Goal: Information Seeking & Learning: Learn about a topic

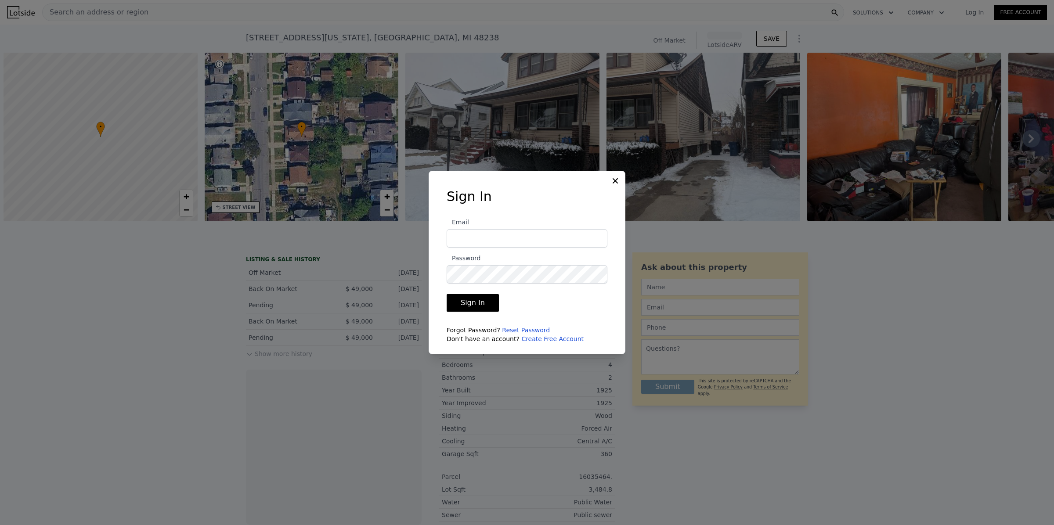
scroll to position [0, 3]
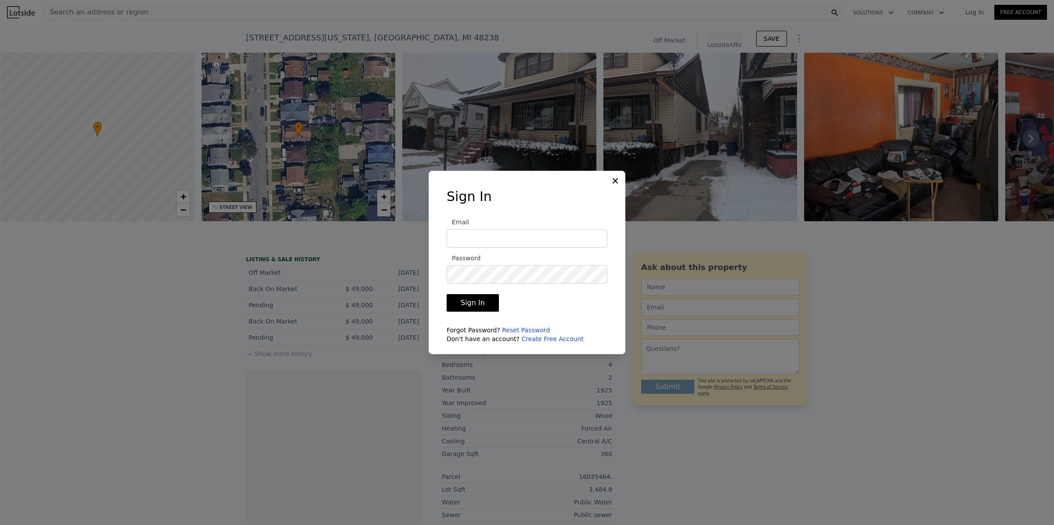
type input "[PERSON_NAME][EMAIL_ADDRESS][DOMAIN_NAME]"
click at [465, 301] on button "Sign In" at bounding box center [473, 303] width 52 height 18
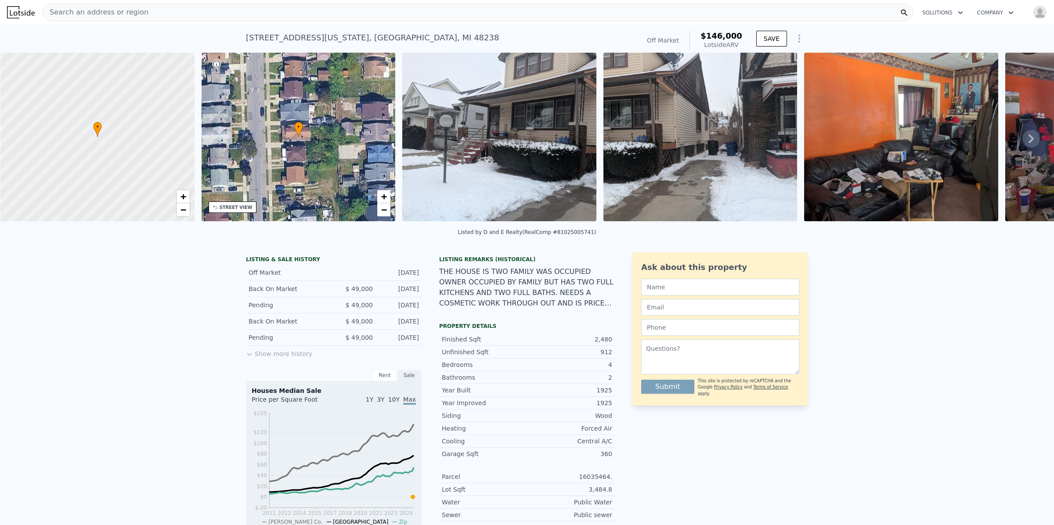
click at [879, 301] on div "LISTING & SALE HISTORY Off Market [DATE] Back On Market $ 49,000 [DATE] Pending…" at bounding box center [527, 482] width 1054 height 475
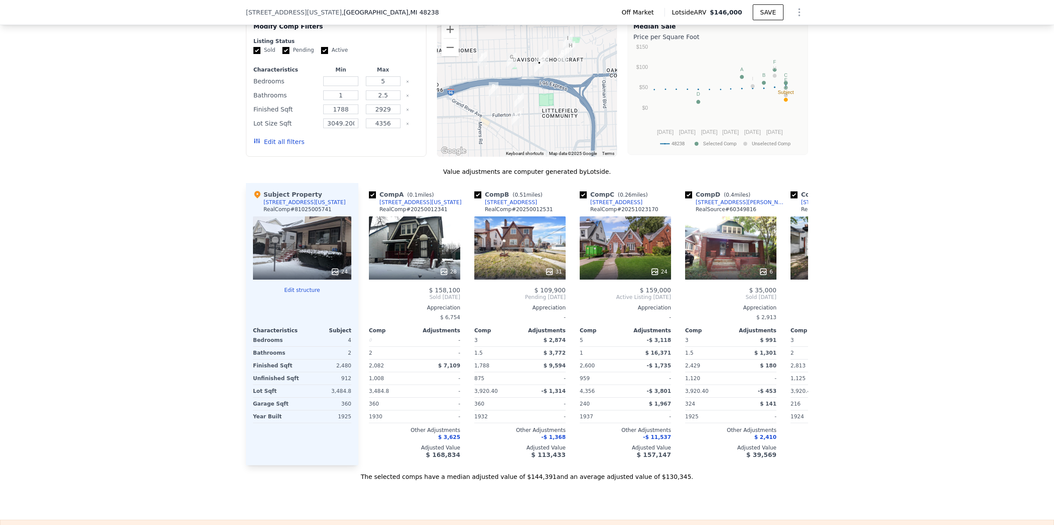
scroll to position [802, 0]
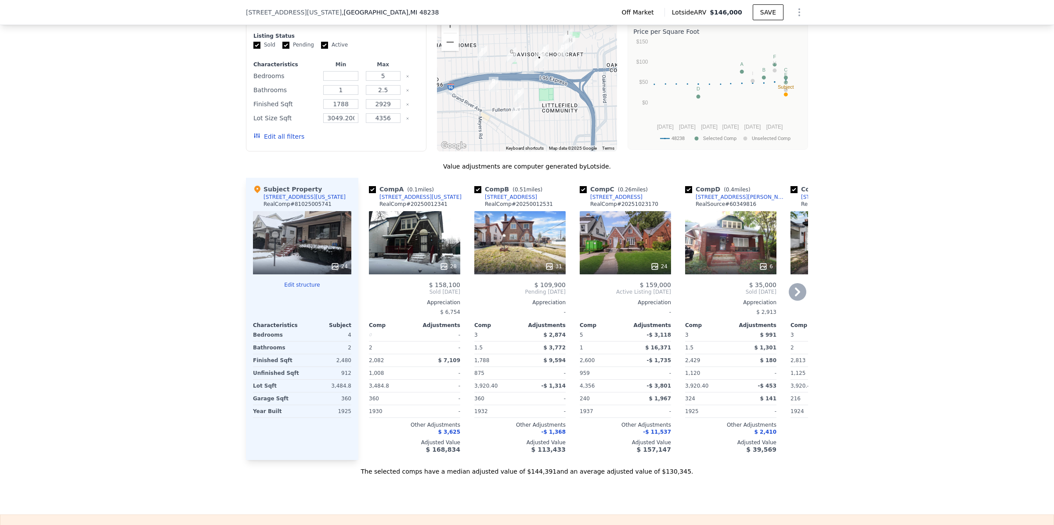
click at [796, 297] on icon at bounding box center [798, 292] width 18 height 18
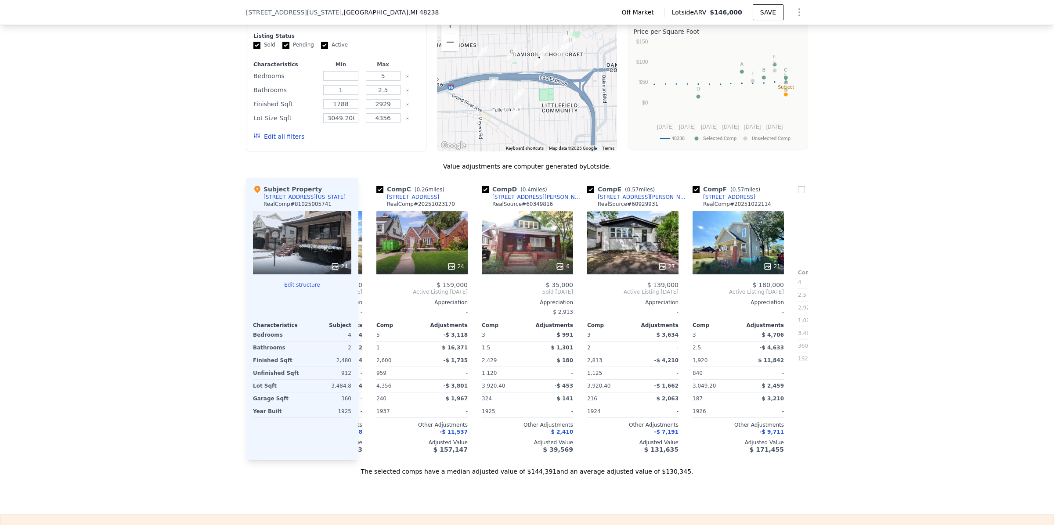
scroll to position [0, 211]
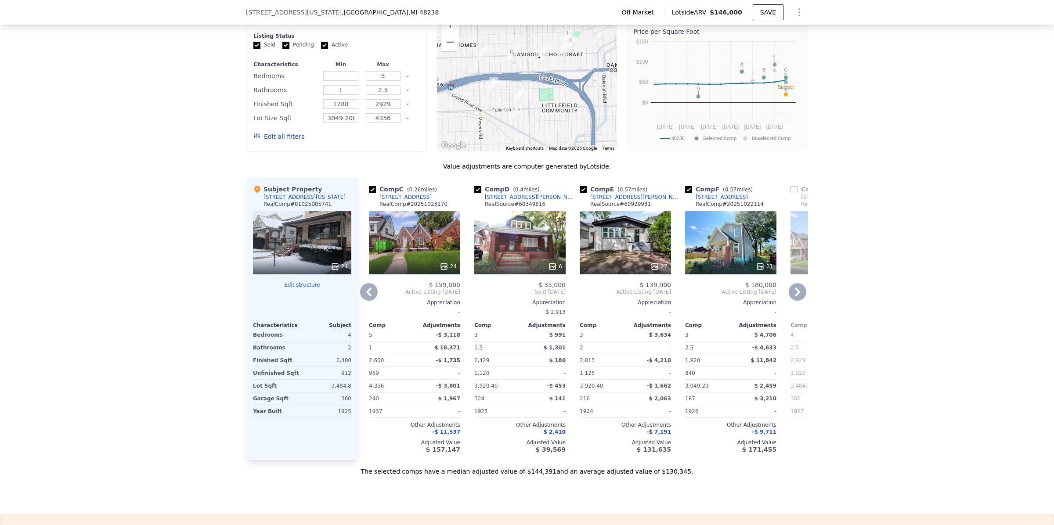
click at [795, 297] on icon at bounding box center [798, 292] width 18 height 18
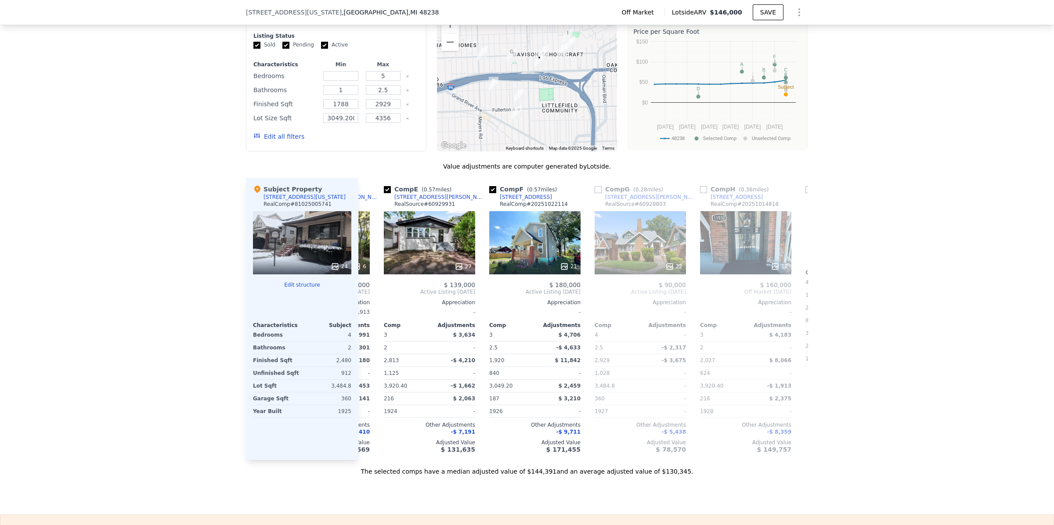
scroll to position [0, 422]
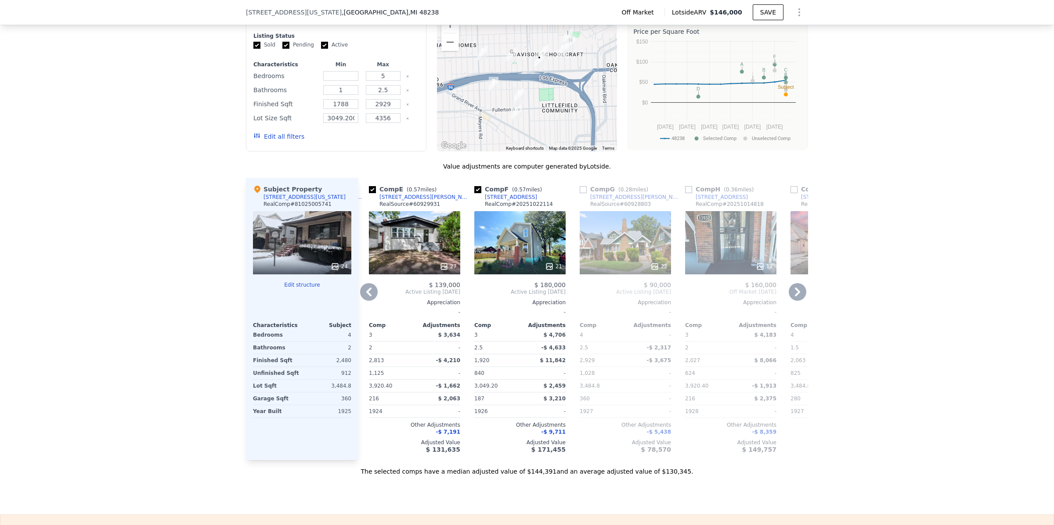
click at [795, 297] on icon at bounding box center [798, 292] width 18 height 18
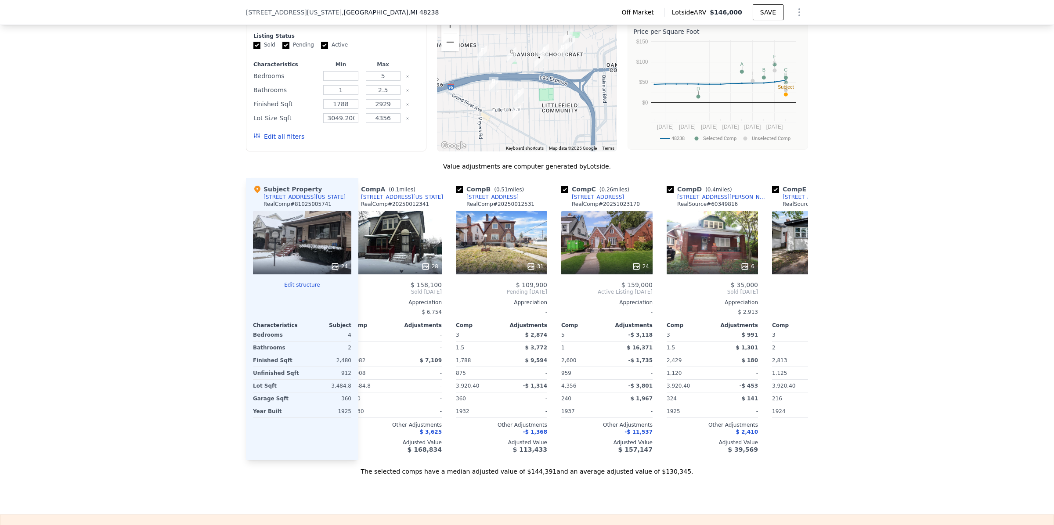
scroll to position [0, 0]
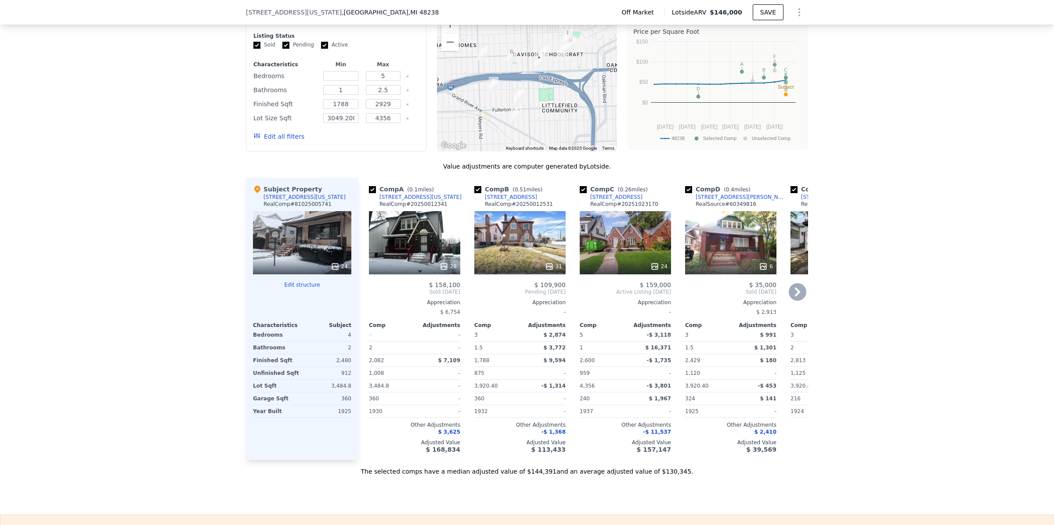
click at [414, 242] on div "28" at bounding box center [414, 242] width 91 height 63
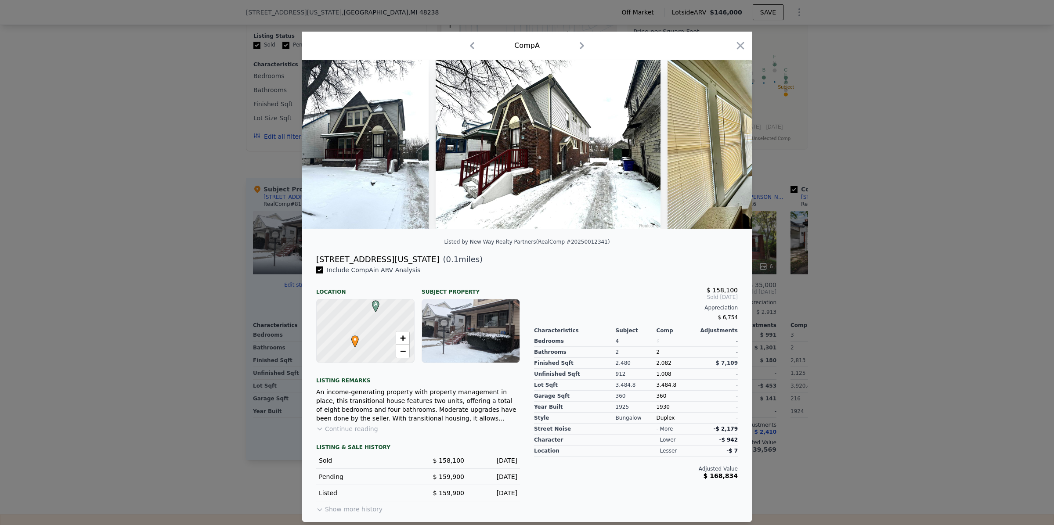
click at [575, 45] on icon "button" at bounding box center [582, 46] width 14 height 14
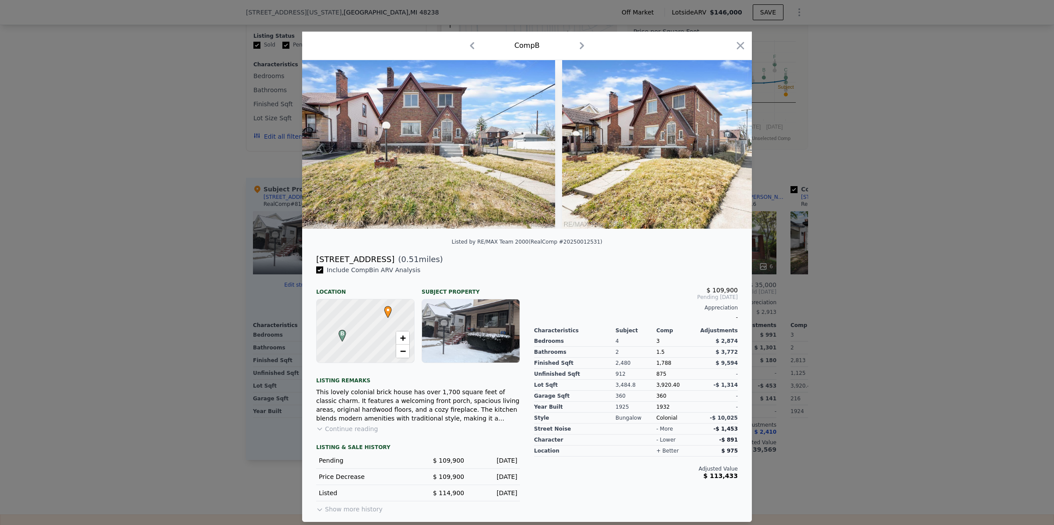
click at [470, 44] on icon "button" at bounding box center [472, 45] width 4 height 7
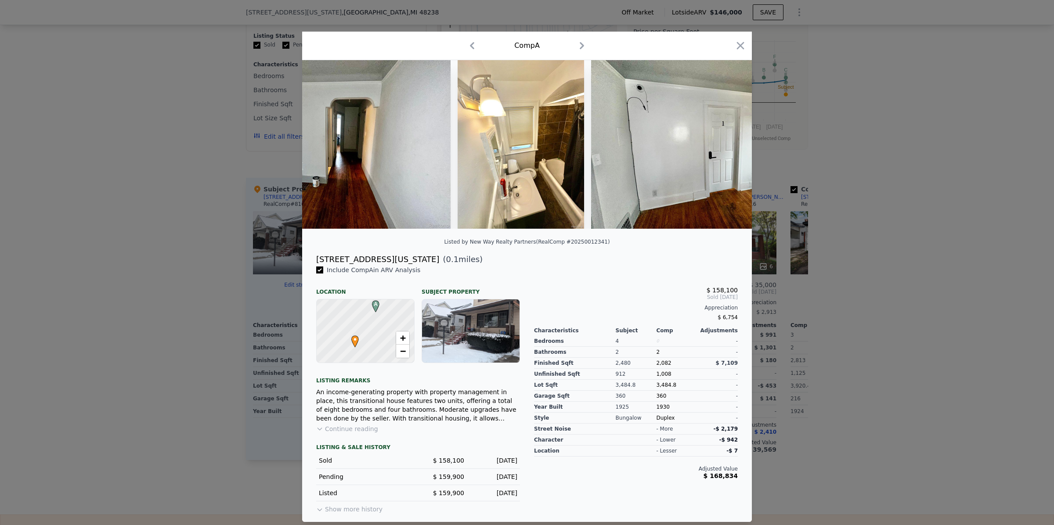
scroll to position [0, 3964]
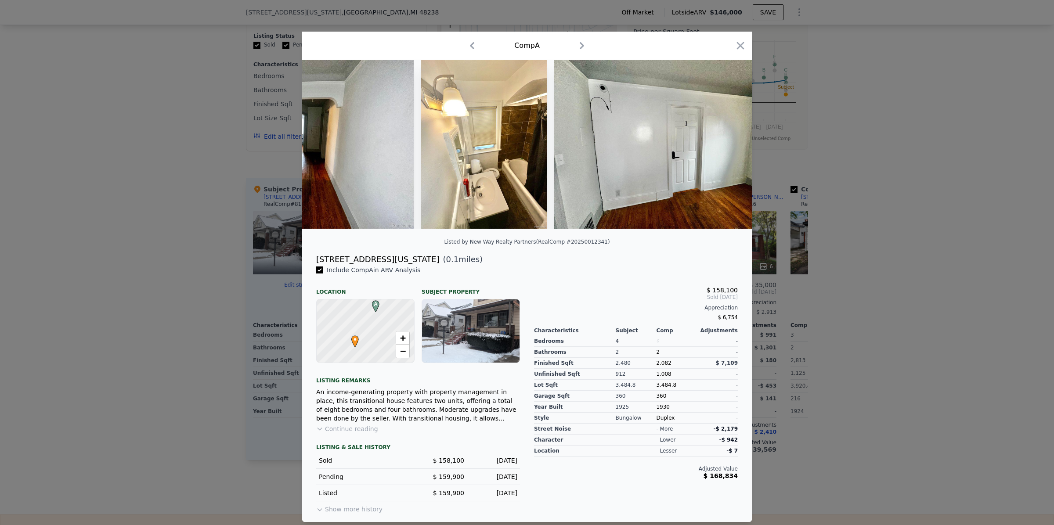
click at [580, 44] on icon "button" at bounding box center [582, 45] width 4 height 7
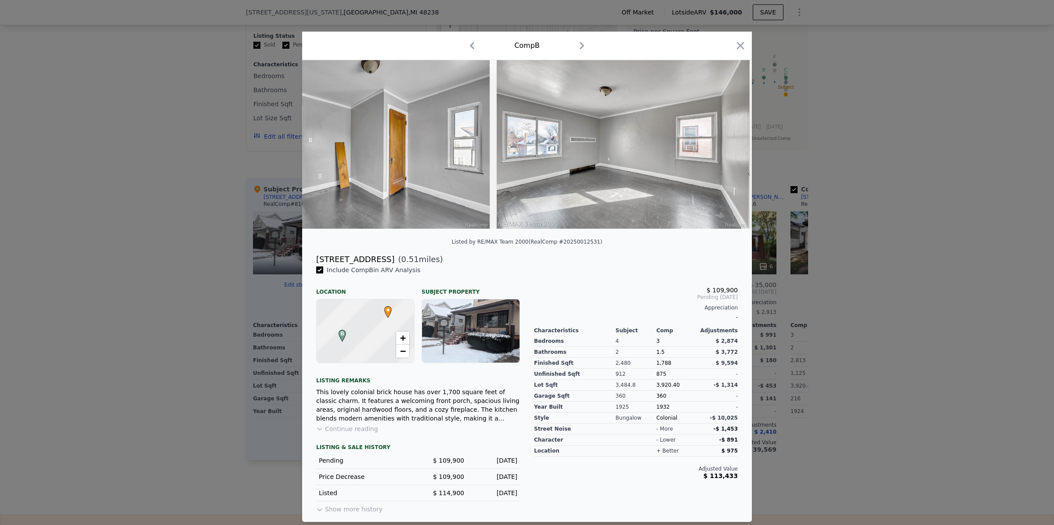
scroll to position [0, 14]
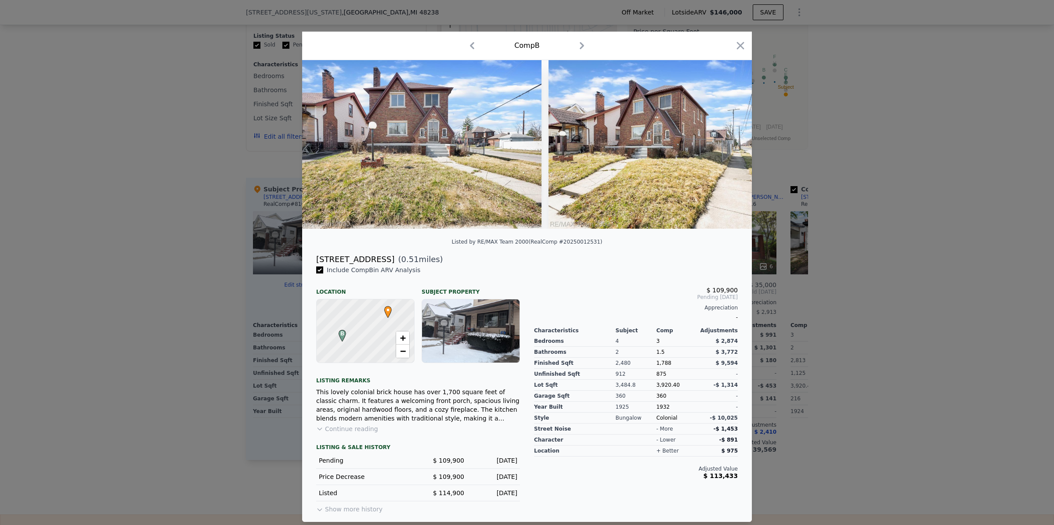
click at [577, 39] on icon "button" at bounding box center [582, 46] width 14 height 14
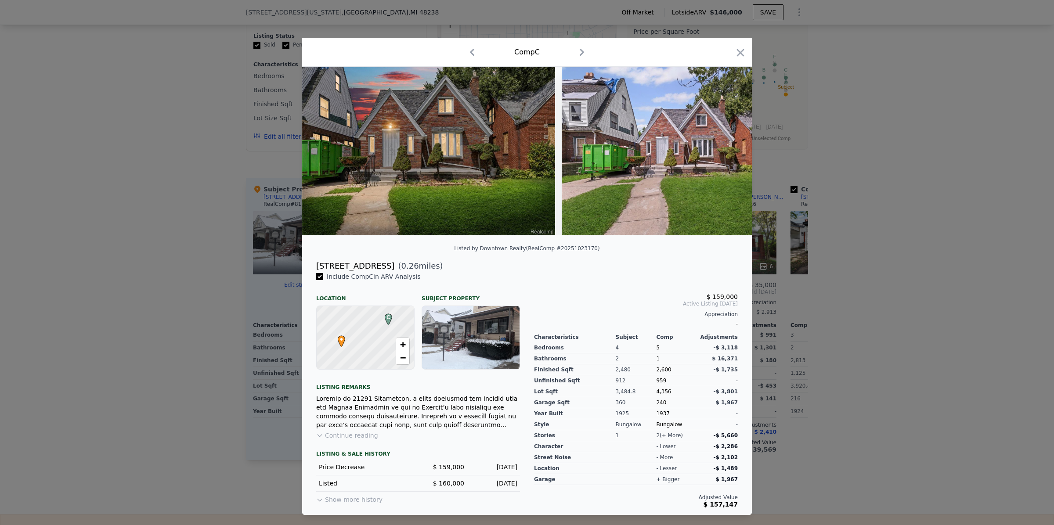
click at [583, 51] on icon "button" at bounding box center [582, 52] width 14 height 14
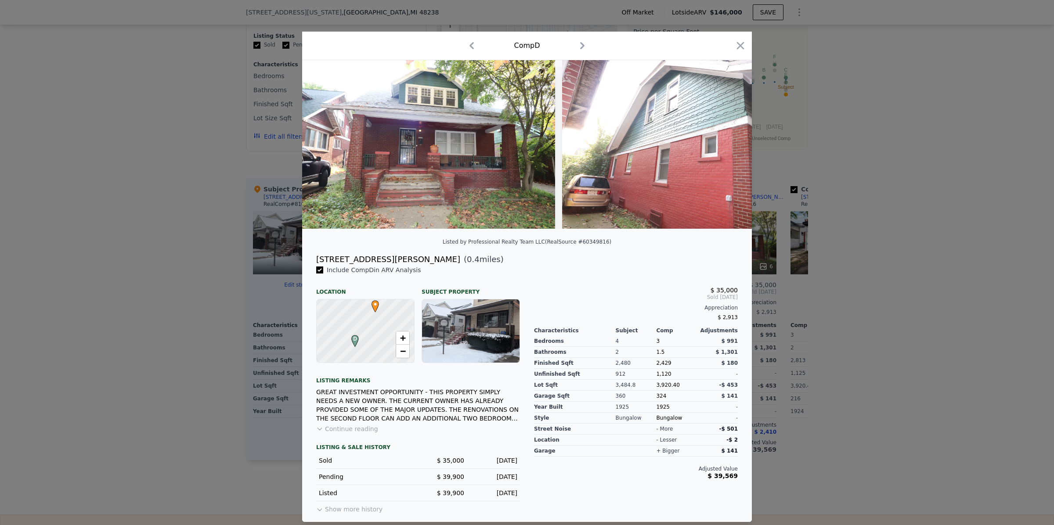
click at [577, 42] on icon "button" at bounding box center [582, 46] width 14 height 14
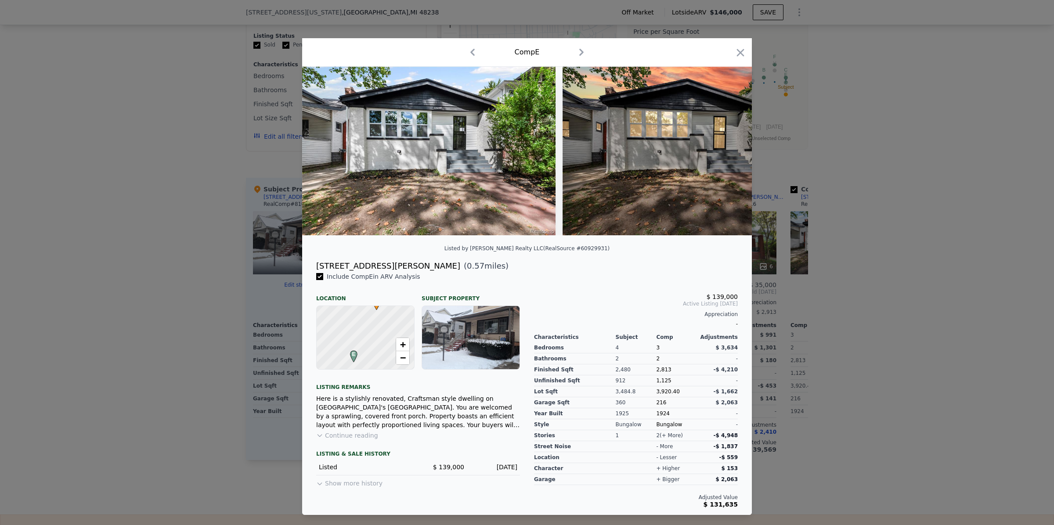
click at [579, 51] on icon "button" at bounding box center [581, 52] width 14 height 14
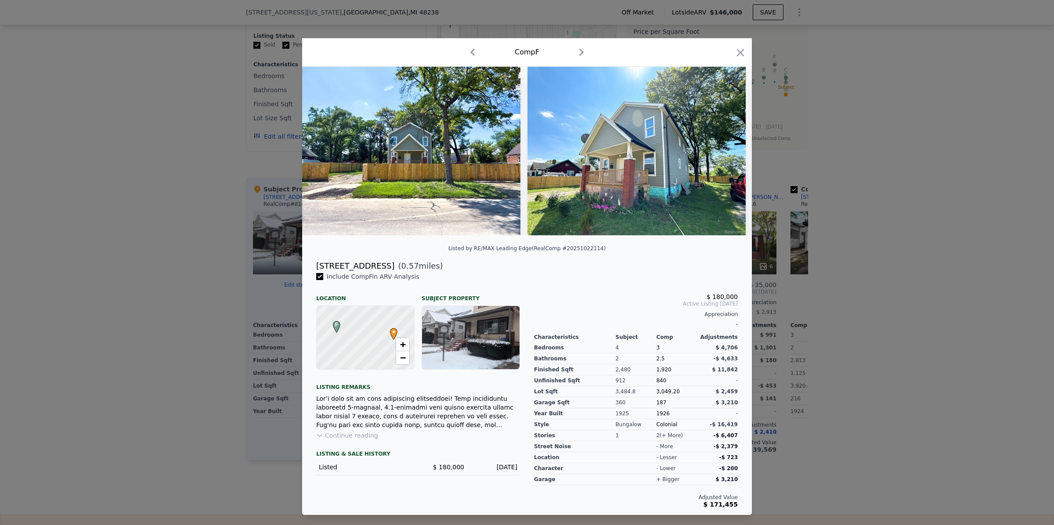
click at [581, 50] on icon "button" at bounding box center [581, 52] width 4 height 7
checkbox input "false"
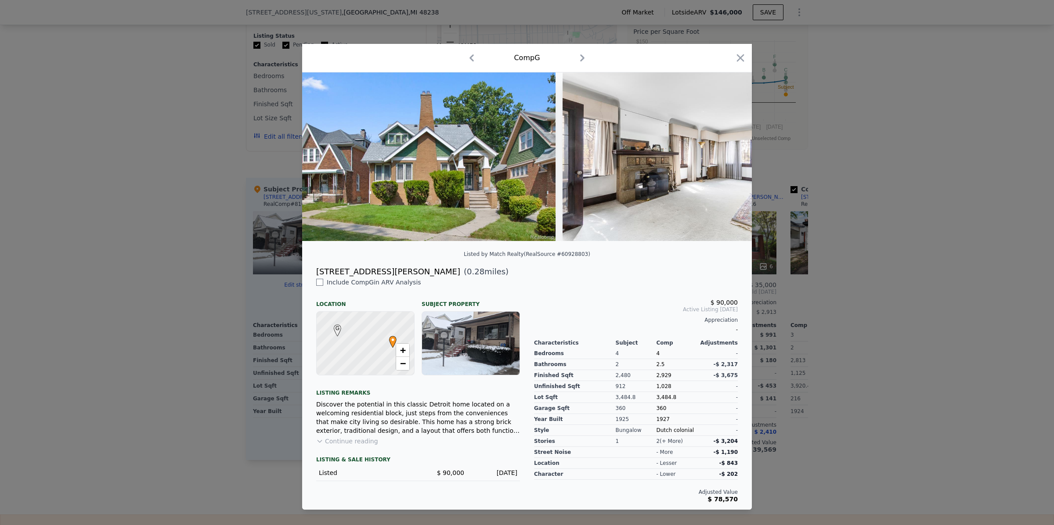
click at [583, 56] on icon "button" at bounding box center [582, 58] width 14 height 14
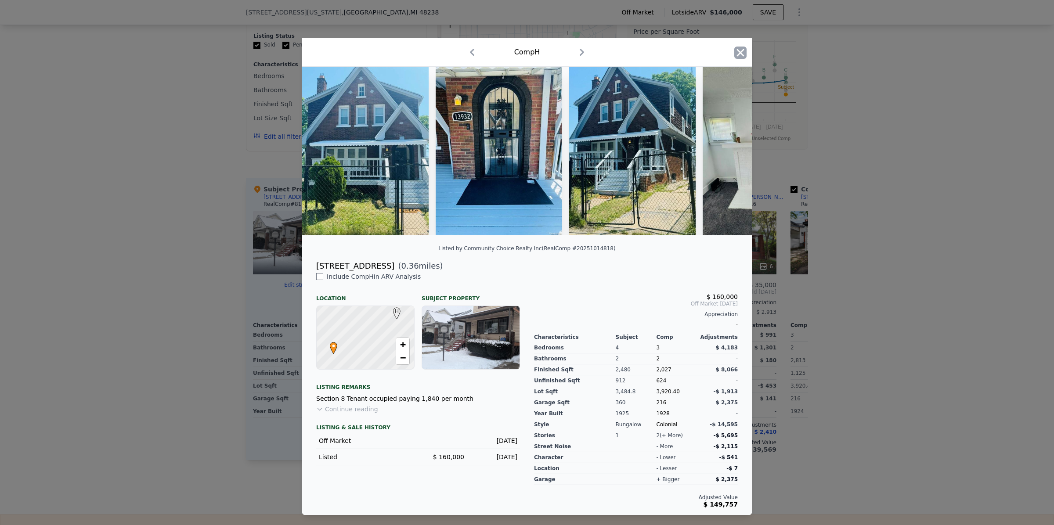
click at [741, 47] on icon "button" at bounding box center [740, 53] width 12 height 12
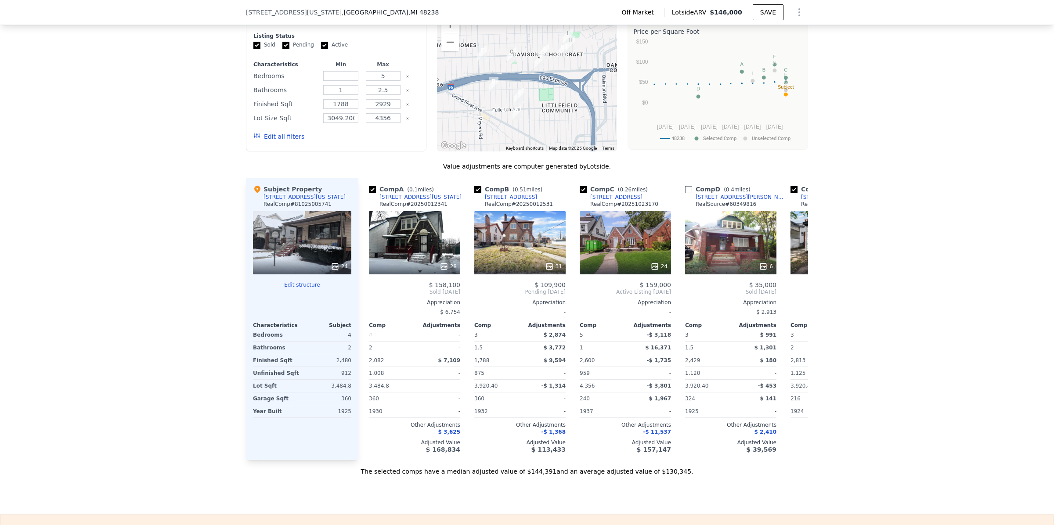
type input "0"
checkbox input "false"
checkbox input "true"
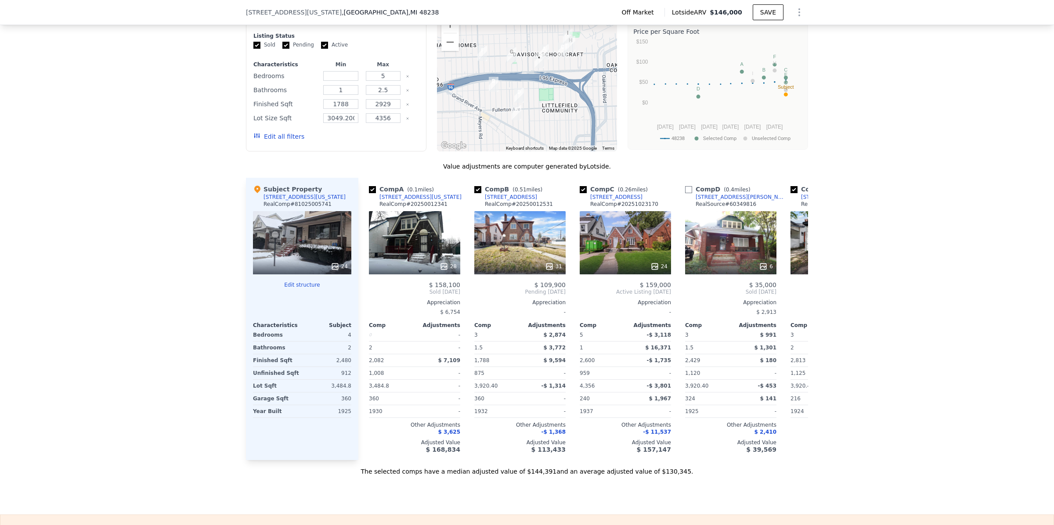
type input "$ 145,000"
type input "$ 81,858"
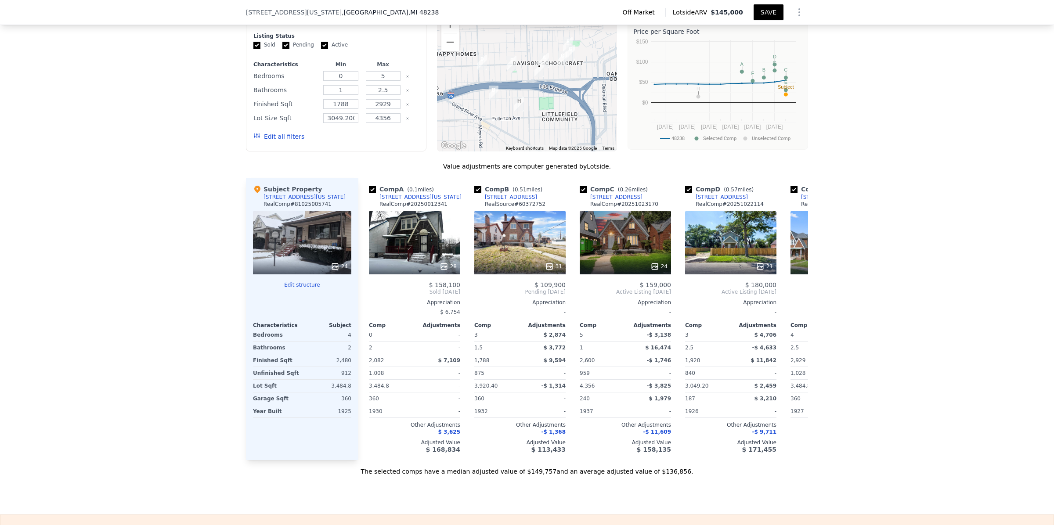
click at [765, 7] on button "SAVE" at bounding box center [769, 12] width 30 height 16
